Goal: Information Seeking & Learning: Learn about a topic

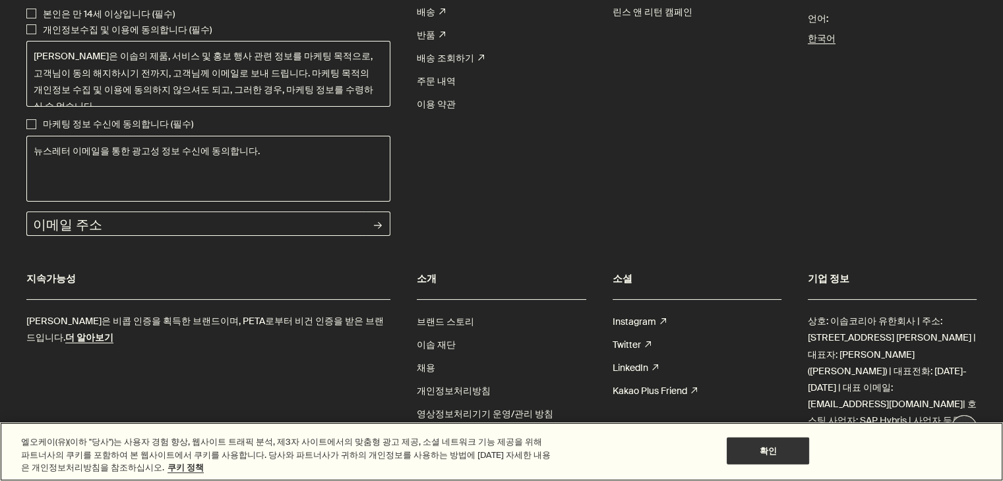
scroll to position [5120, 0]
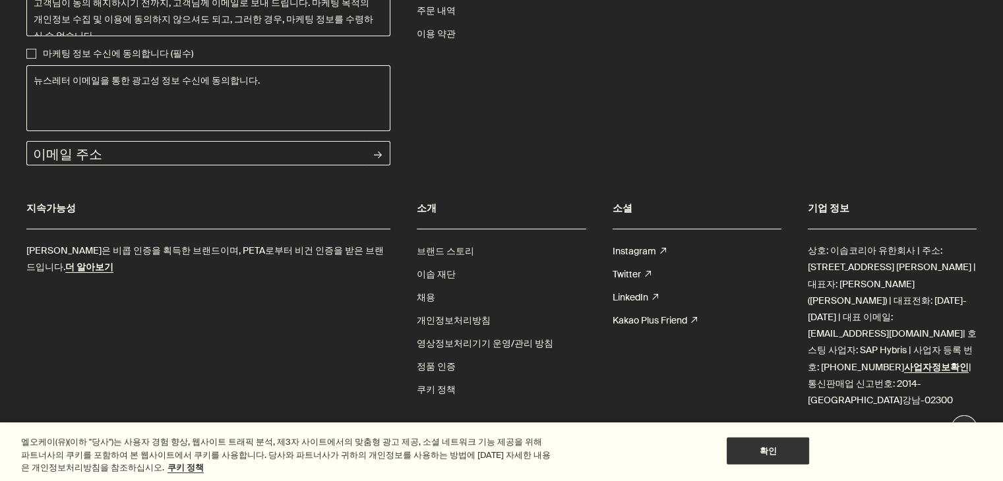
click at [453, 249] on link "브랜드 스토리" at bounding box center [445, 251] width 57 height 23
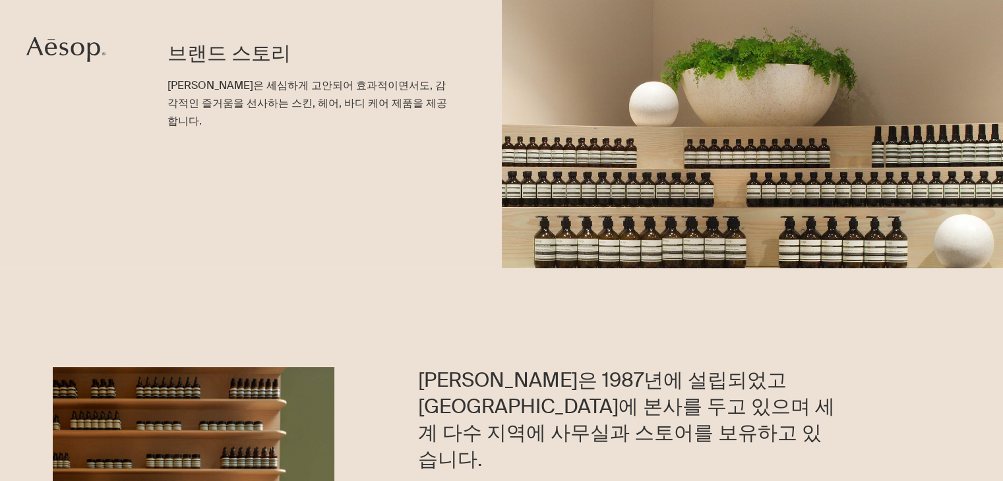
scroll to position [330, 0]
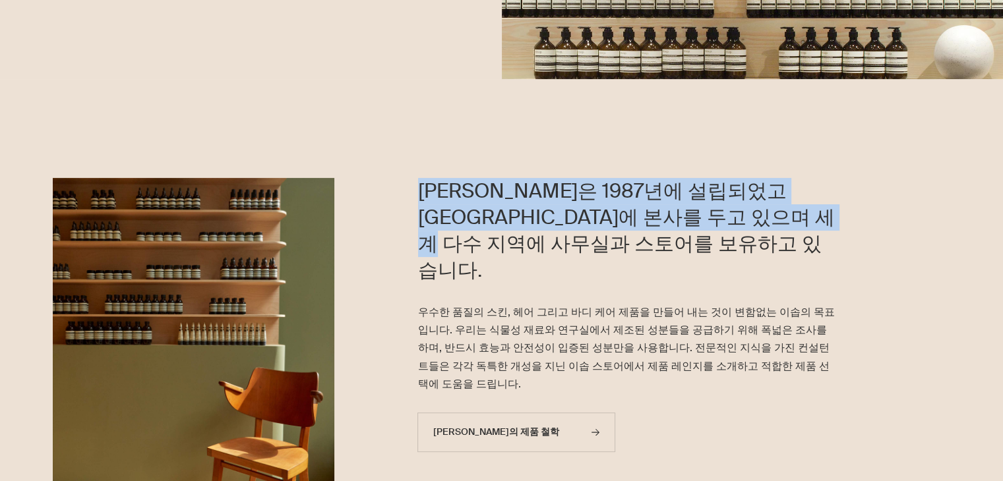
drag, startPoint x: 404, startPoint y: 180, endPoint x: 478, endPoint y: 219, distance: 84.1
click at [478, 219] on div "이솝은 1987년에 설립되었고 멜버른에 본사를 두고 있으며 세계 다수 지역에 사무실과 스토어를 보유하고 있습니다. 우수한 품질의 스킨, 헤어 …" at bounding box center [668, 392] width 669 height 428
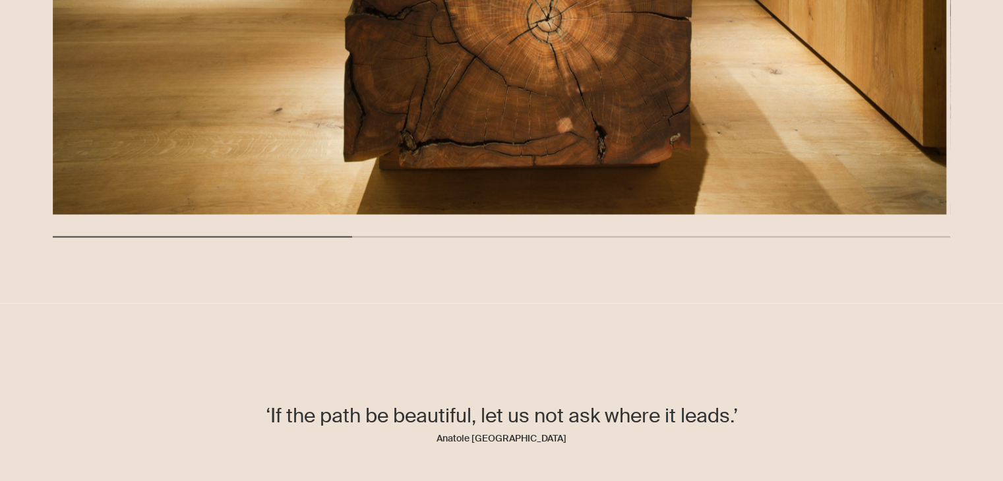
scroll to position [2440, 0]
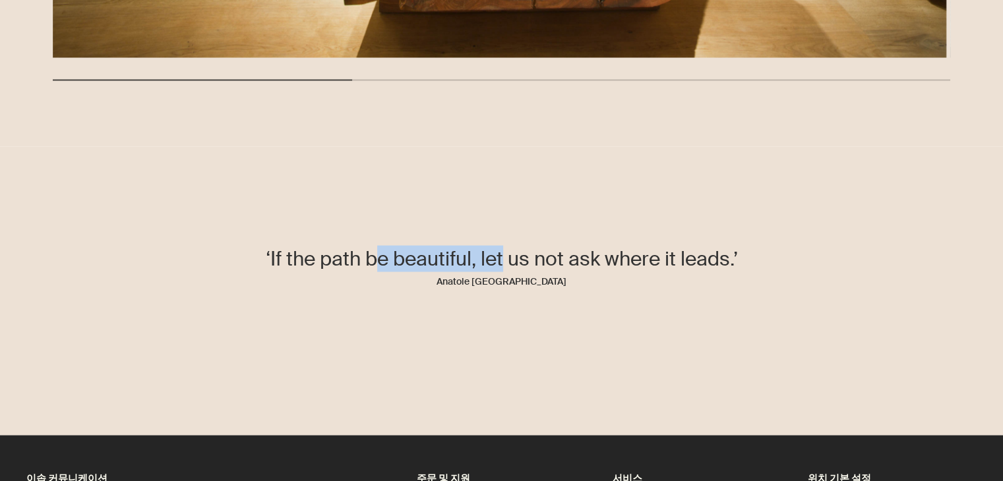
drag, startPoint x: 410, startPoint y: 248, endPoint x: 532, endPoint y: 251, distance: 122.7
click at [532, 251] on p "‘If the path be beautiful, let us not ask where it leads.’" at bounding box center [502, 258] width 476 height 26
click at [553, 272] on p "‘If the path be beautiful, let us not ask where it leads.’" at bounding box center [502, 258] width 476 height 26
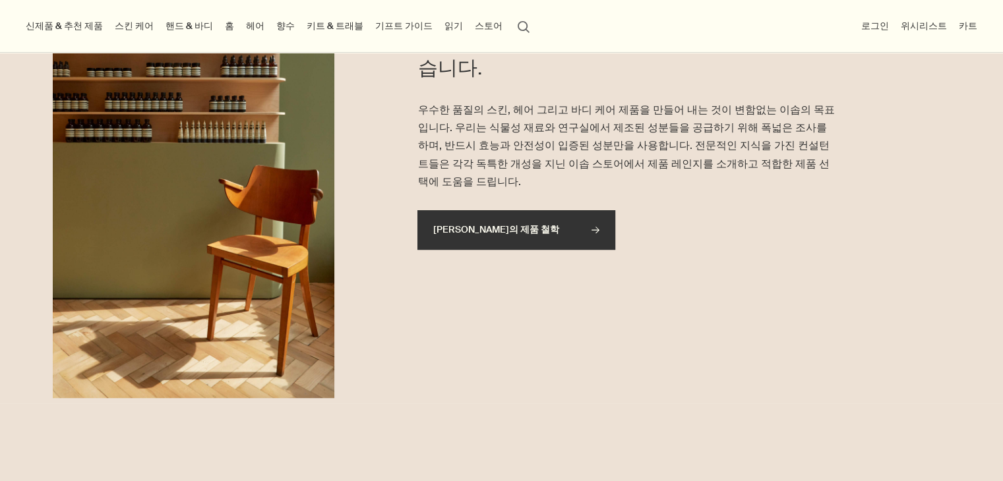
scroll to position [462, 0]
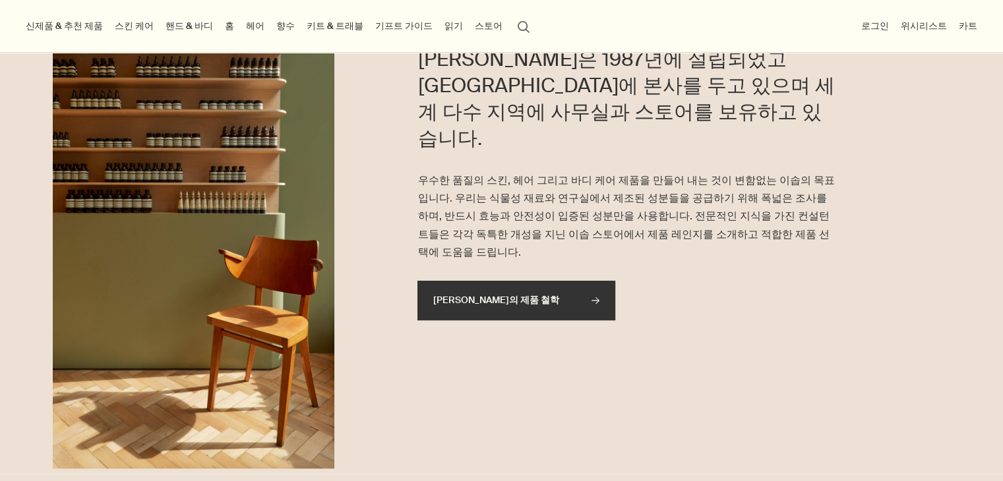
click at [543, 281] on link "이솝의 제품 철학 rightArrow" at bounding box center [516, 301] width 198 height 40
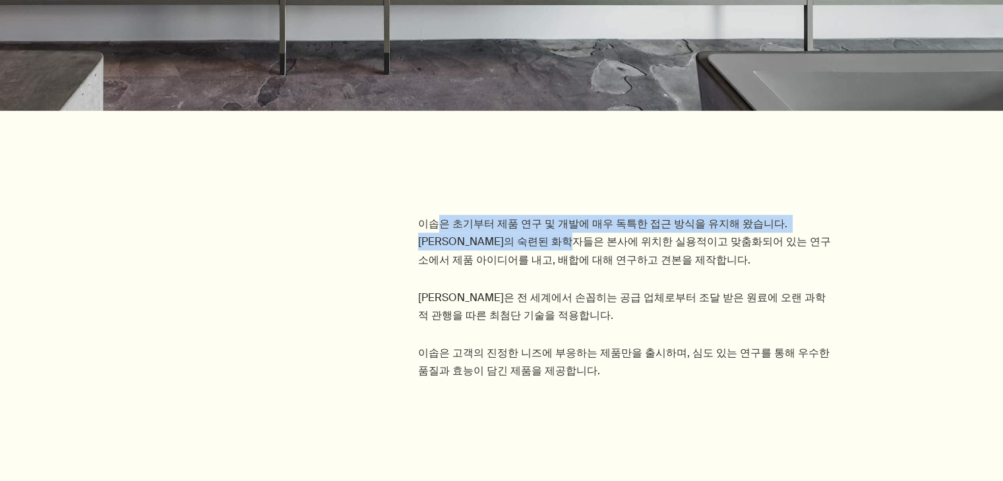
drag, startPoint x: 442, startPoint y: 206, endPoint x: 519, endPoint y: 237, distance: 83.4
click at [519, 237] on section "이솝은 초기부터 제품 연구 및 개발에 매우 독특한 접근 방식을 유지해 왔습니다. 이솝의 숙련된 화학자들은 본사에 위치한 실용적이고 맞춤화되어 …" at bounding box center [501, 258] width 1003 height 284
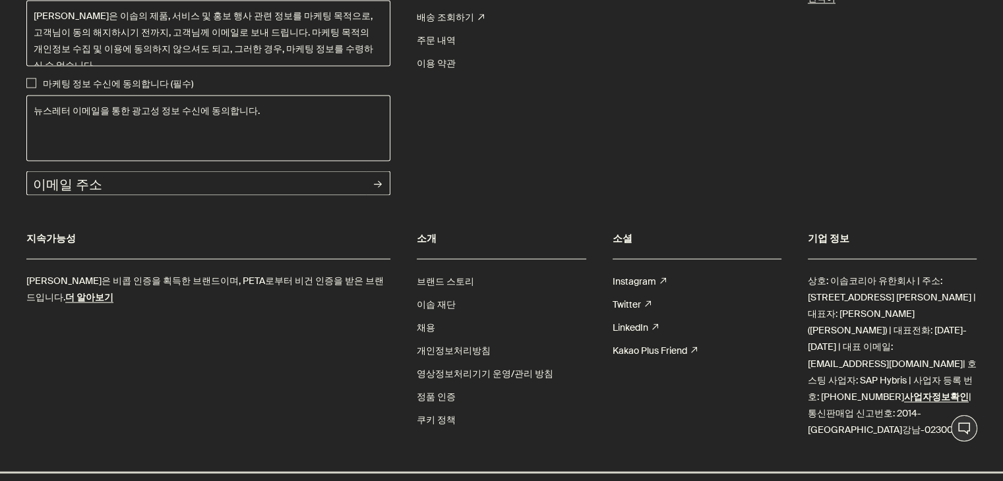
scroll to position [2634, 0]
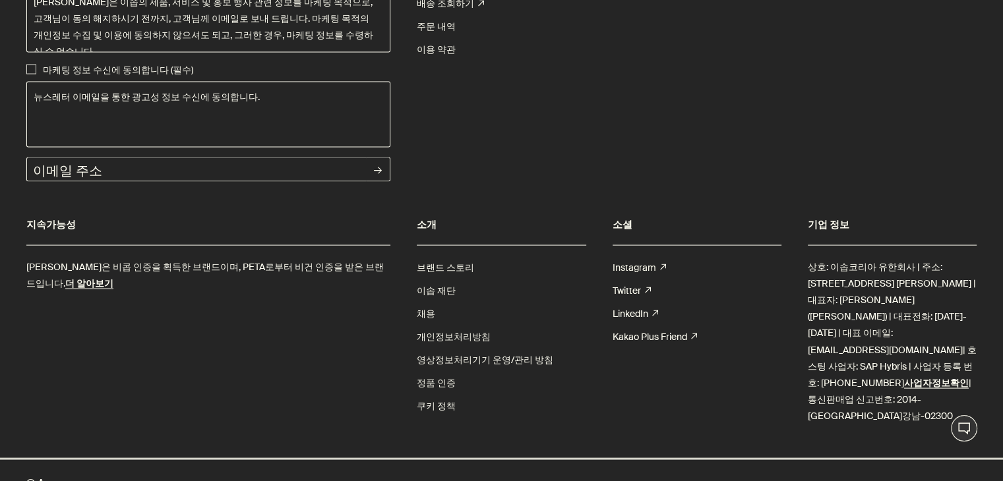
click at [630, 257] on link "Instagram rightUpArrow" at bounding box center [639, 268] width 53 height 23
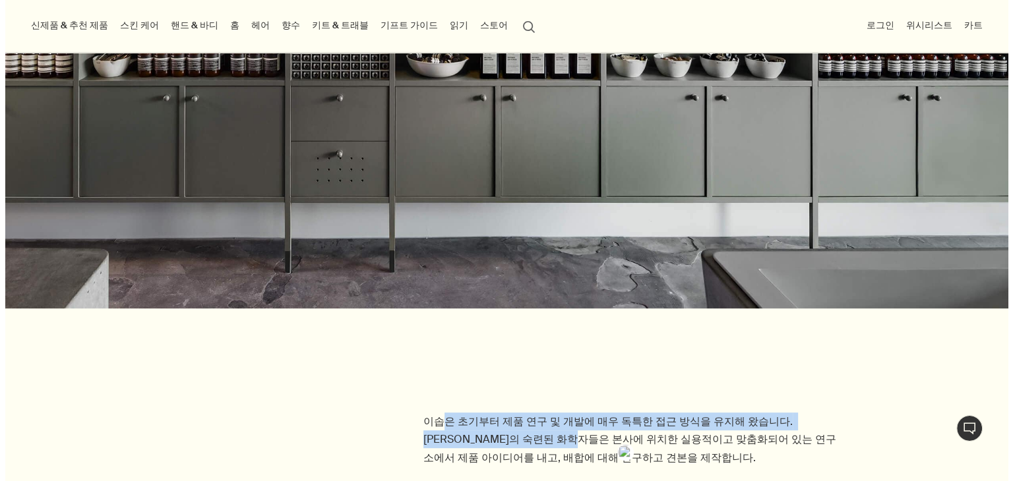
scroll to position [458, 0]
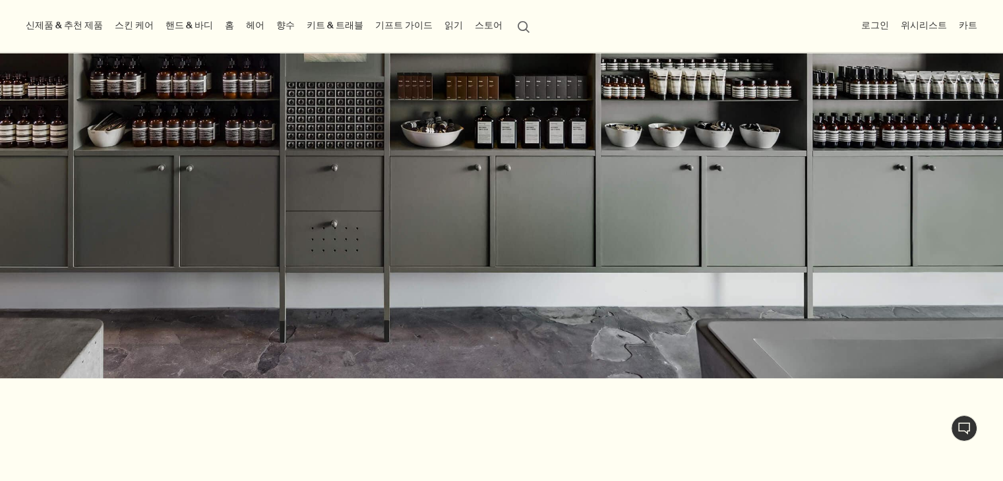
click at [138, 24] on link "스킨 케어" at bounding box center [134, 26] width 44 height 18
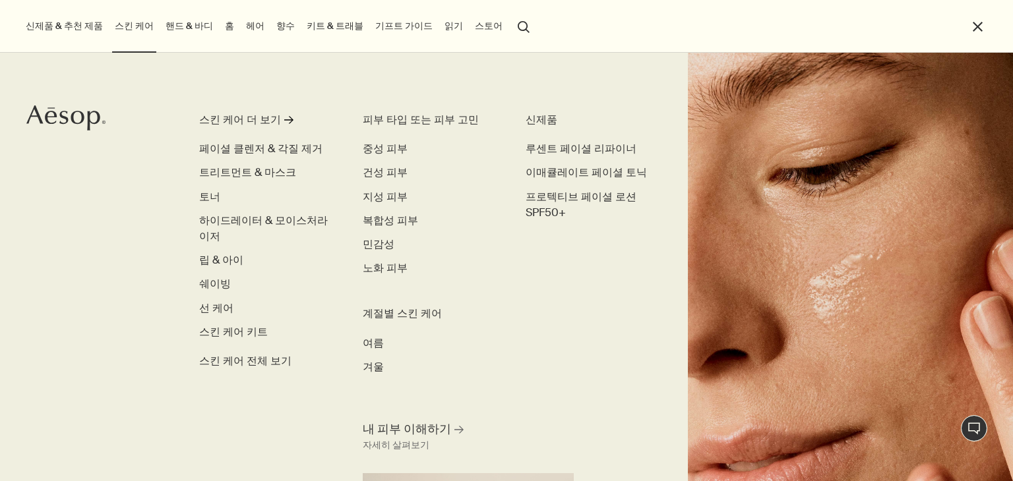
click at [73, 30] on button "신제품 & 추천 제품" at bounding box center [64, 26] width 82 height 18
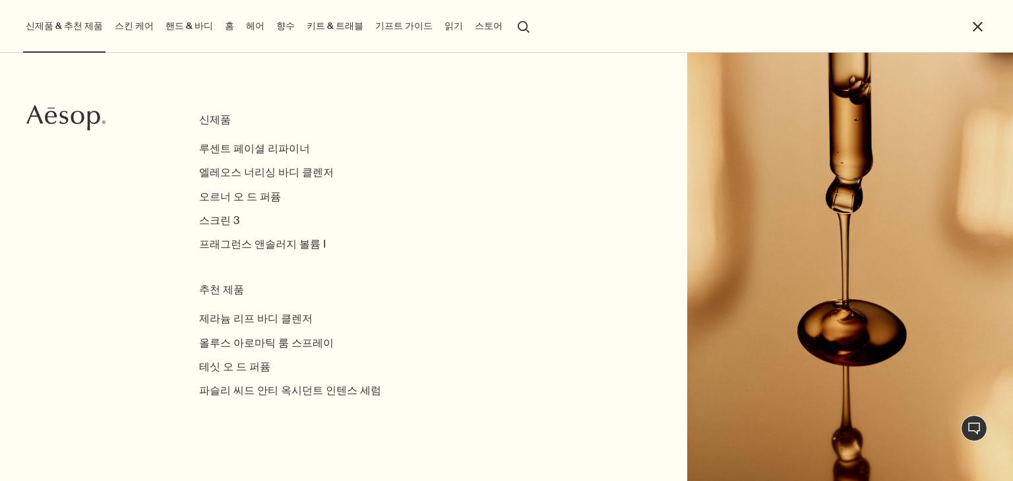
click at [222, 26] on link "홈" at bounding box center [229, 26] width 15 height 18
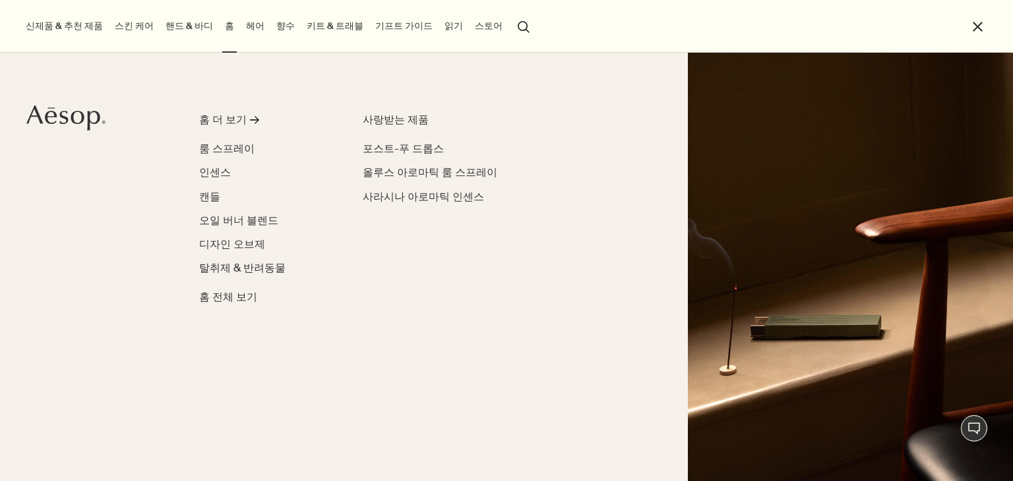
click at [179, 23] on link "핸드 & 바디" at bounding box center [189, 26] width 53 height 18
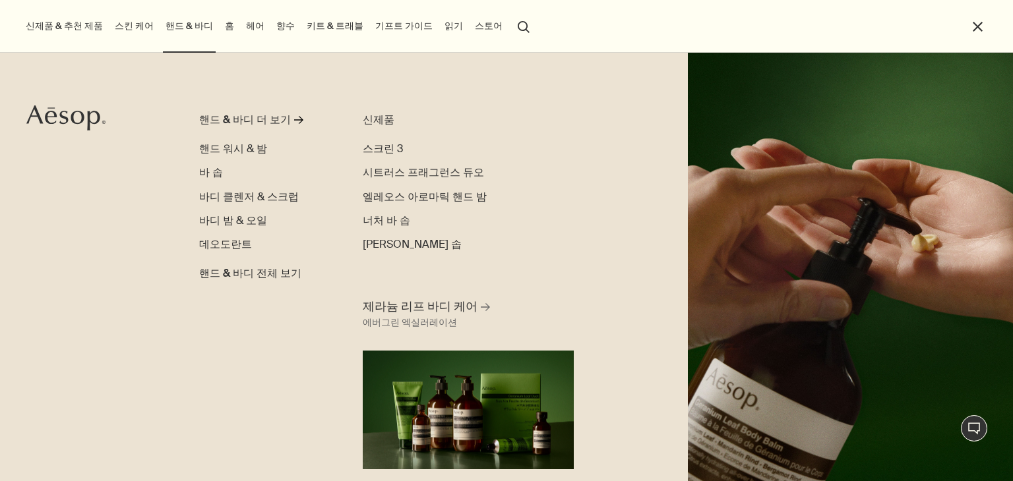
click at [89, 30] on button "신제품 & 추천 제품" at bounding box center [64, 26] width 82 height 18
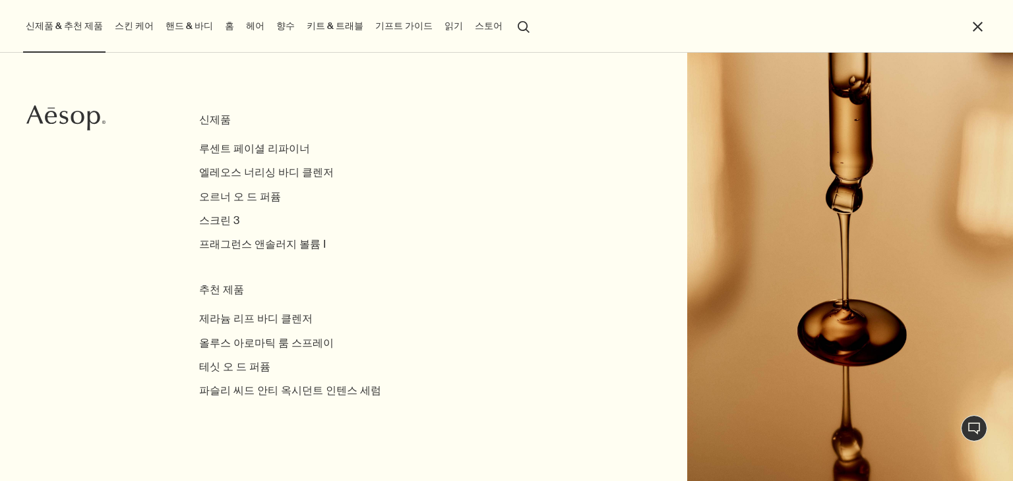
click at [87, 127] on icon at bounding box center [93, 121] width 13 height 20
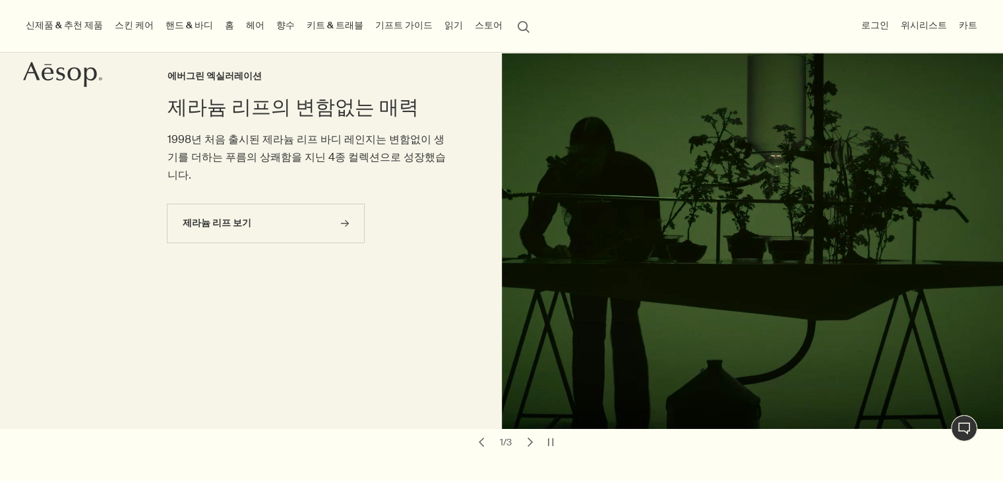
scroll to position [132, 0]
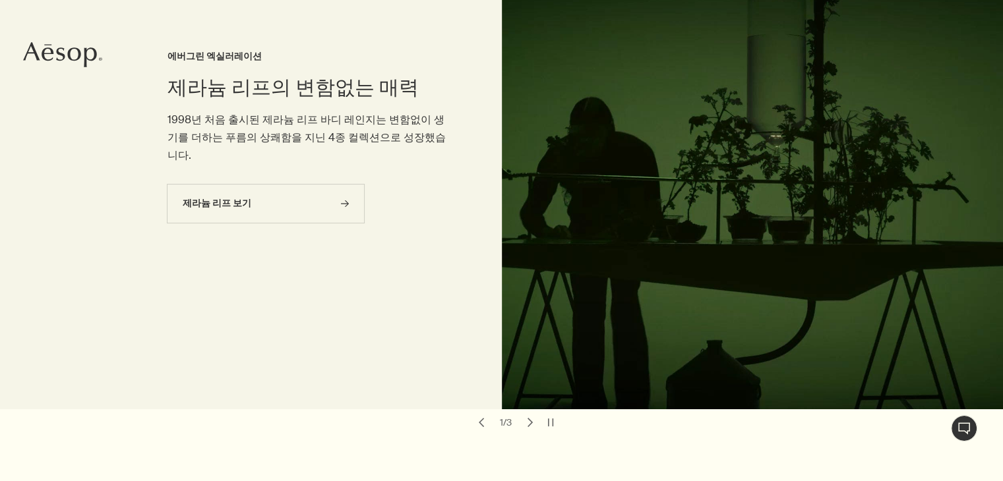
click at [528, 424] on button "chevron" at bounding box center [530, 423] width 18 height 18
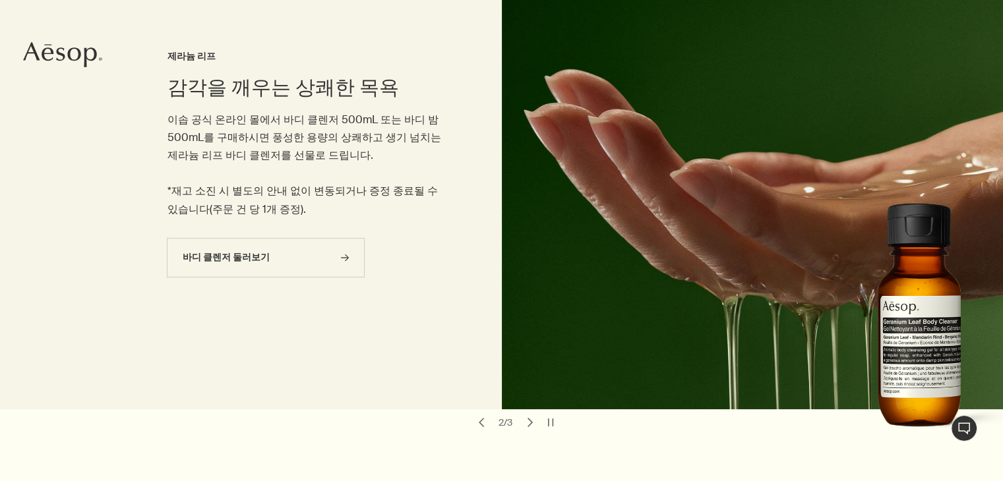
click at [528, 419] on button "chevron" at bounding box center [530, 423] width 18 height 18
click at [527, 419] on button "chevron" at bounding box center [530, 423] width 18 height 18
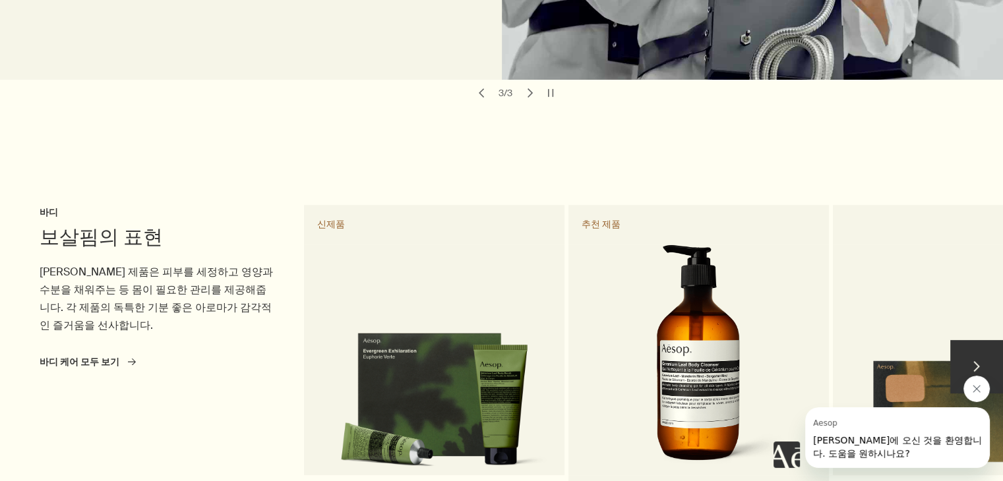
scroll to position [725, 0]
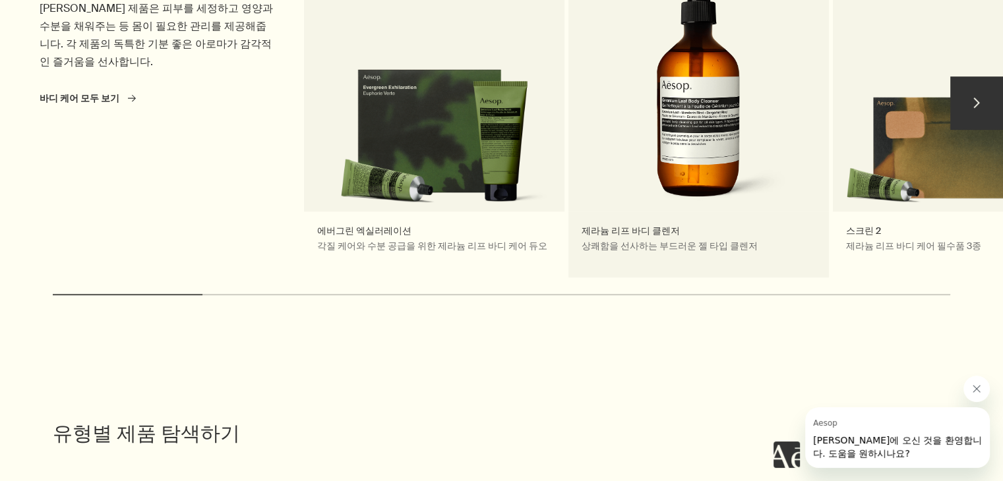
click at [646, 175] on link "제라늄 리프 바디 클렌저 상쾌함을 선사하는 부드러운 젤 타입 클렌저 추천 제품" at bounding box center [699, 109] width 261 height 336
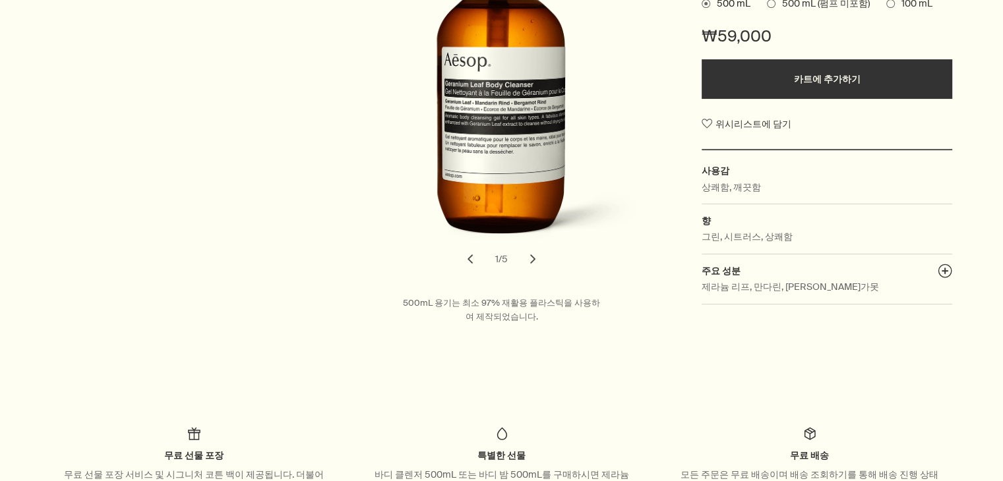
click at [538, 262] on button "chevron" at bounding box center [532, 259] width 29 height 29
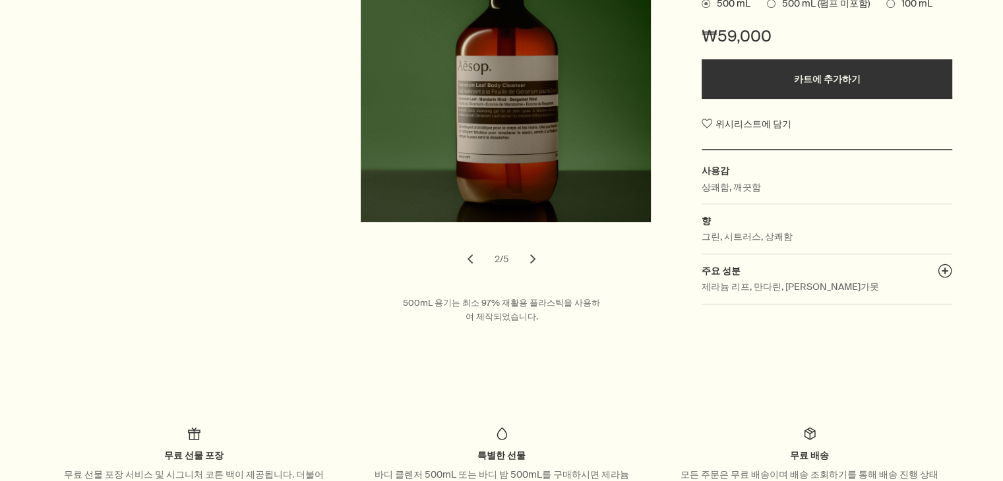
click at [538, 264] on button "chevron" at bounding box center [532, 259] width 29 height 29
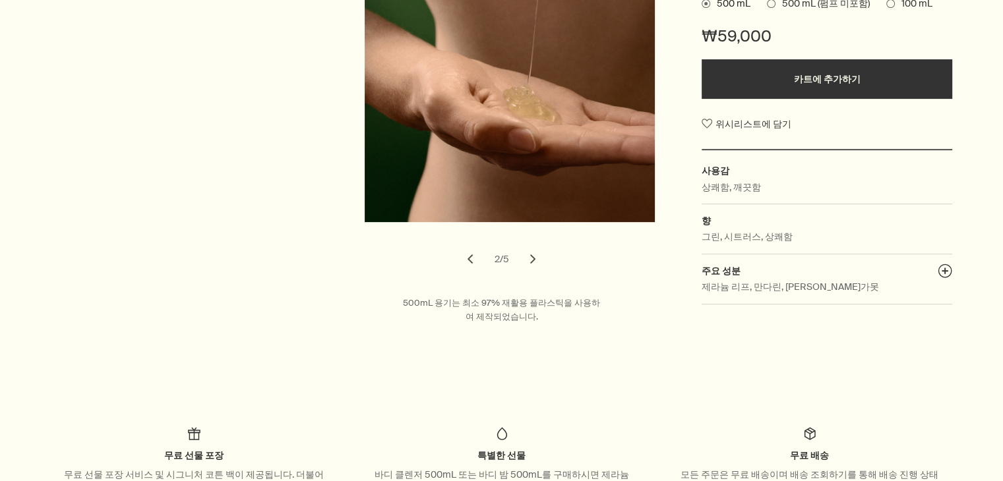
click at [538, 264] on button "chevron" at bounding box center [532, 259] width 29 height 29
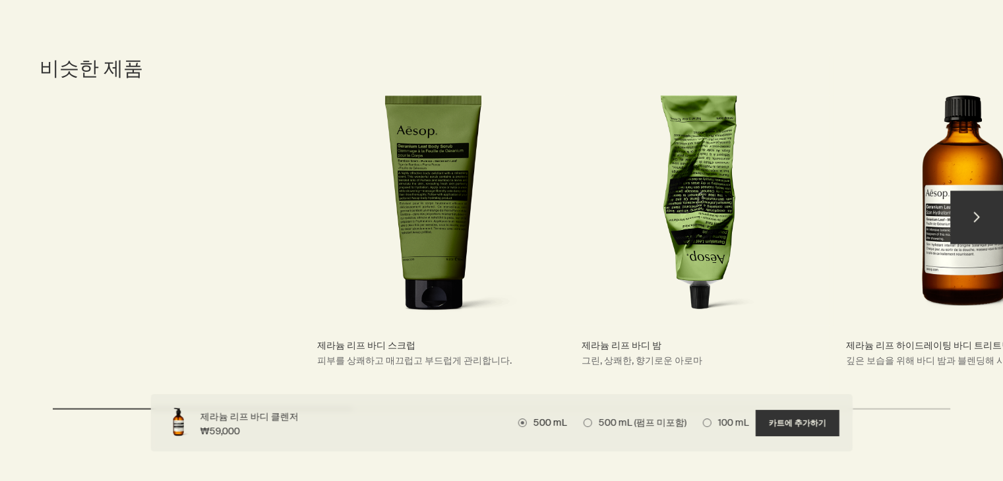
scroll to position [2506, 0]
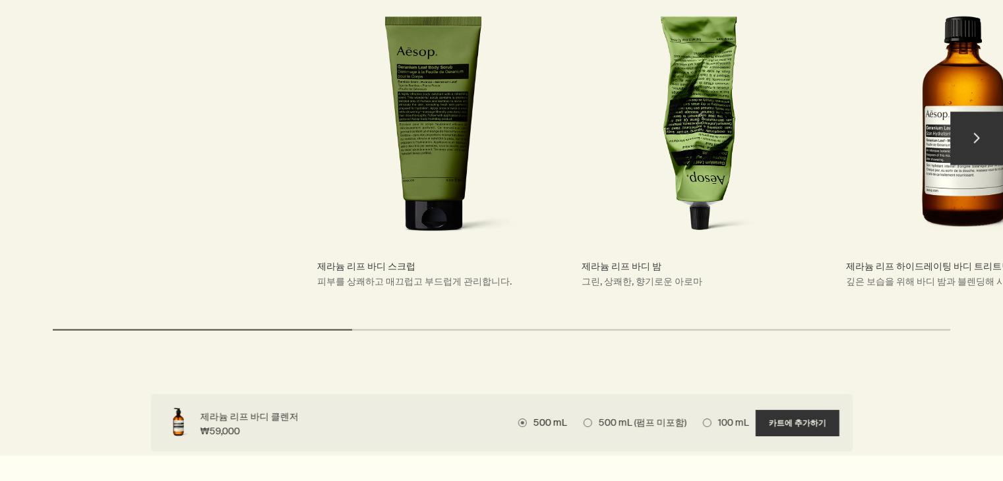
click at [480, 159] on link "제라늄 리프 바디 스크럽 피부를 상쾌하고 매끄럽고 부드럽게 관리합니다." at bounding box center [434, 144] width 261 height 336
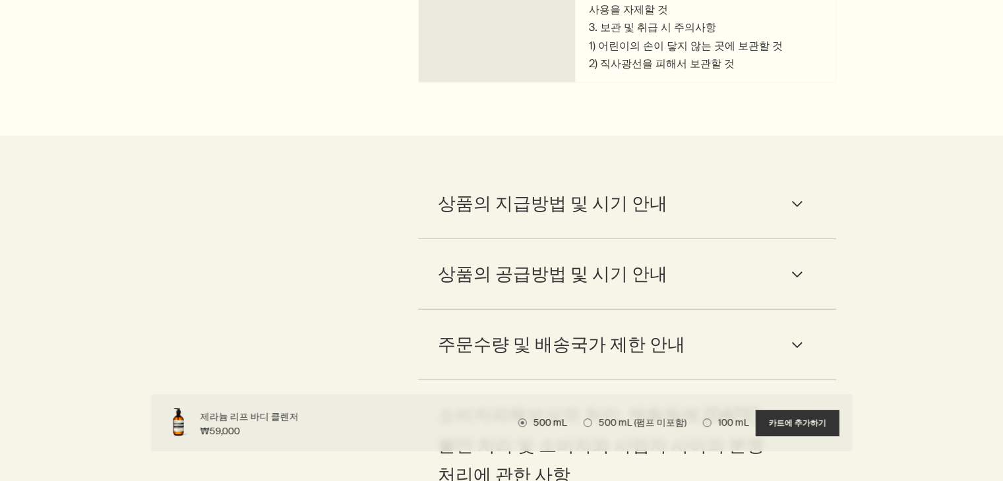
scroll to position [3496, 0]
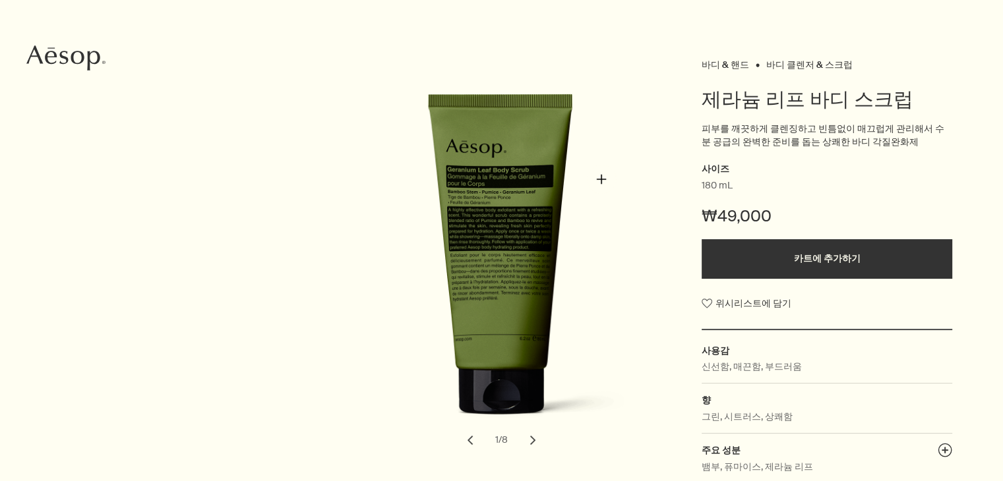
scroll to position [264, 0]
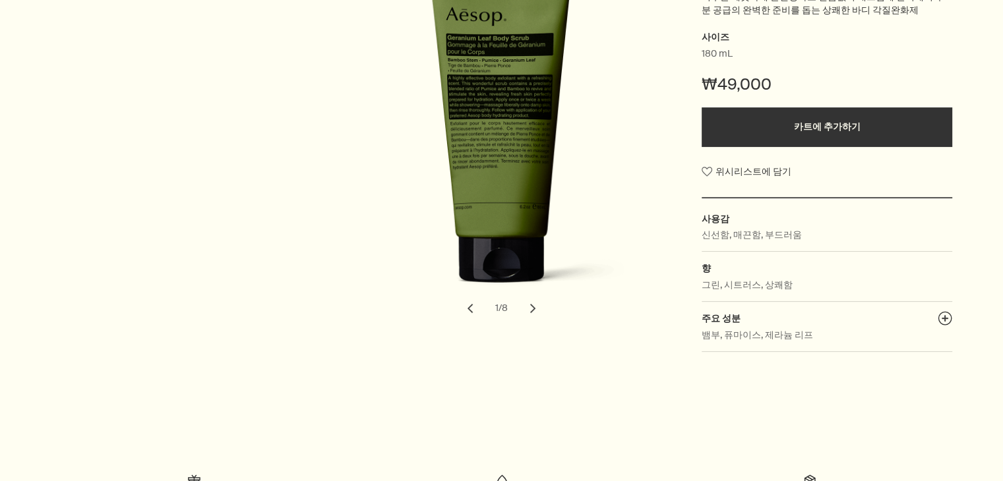
click at [534, 314] on button "chevron" at bounding box center [532, 308] width 29 height 29
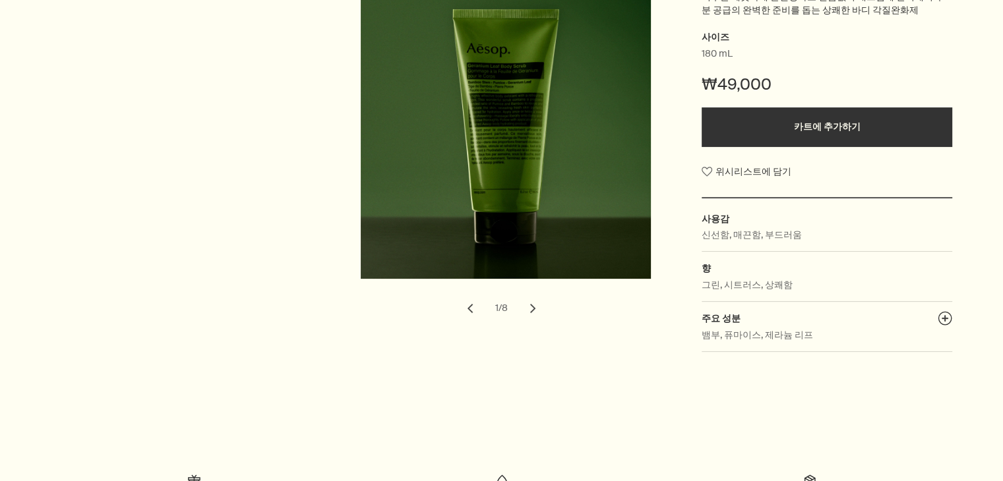
click at [531, 309] on button "chevron" at bounding box center [532, 308] width 29 height 29
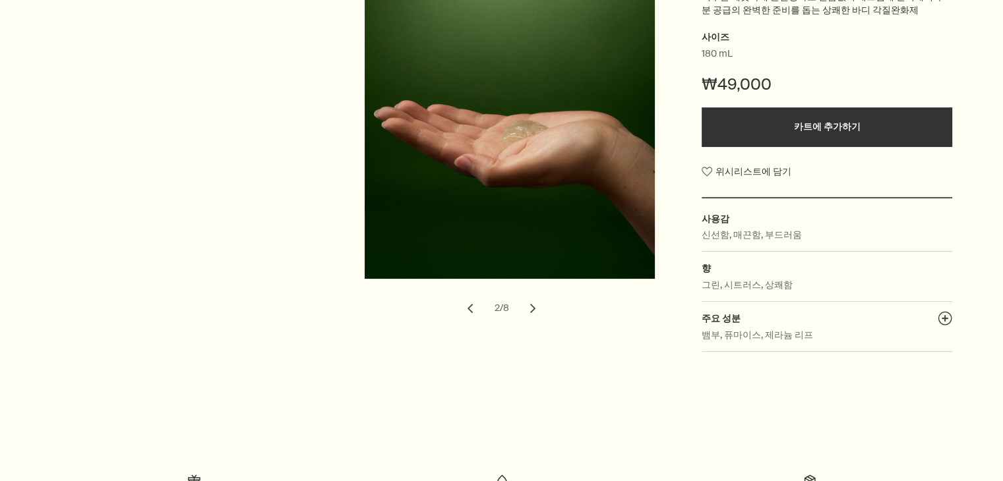
click at [531, 307] on button "chevron" at bounding box center [532, 308] width 29 height 29
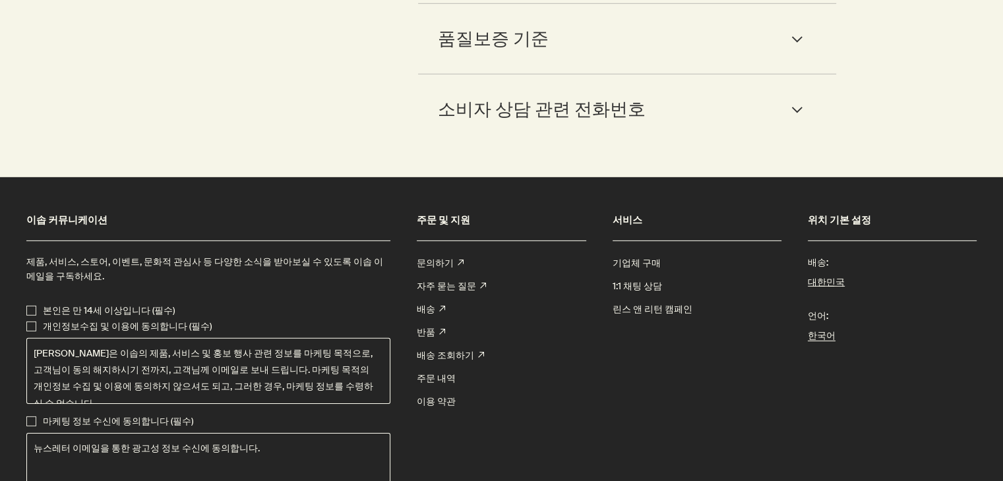
scroll to position [4221, 0]
